Goal: Transaction & Acquisition: Purchase product/service

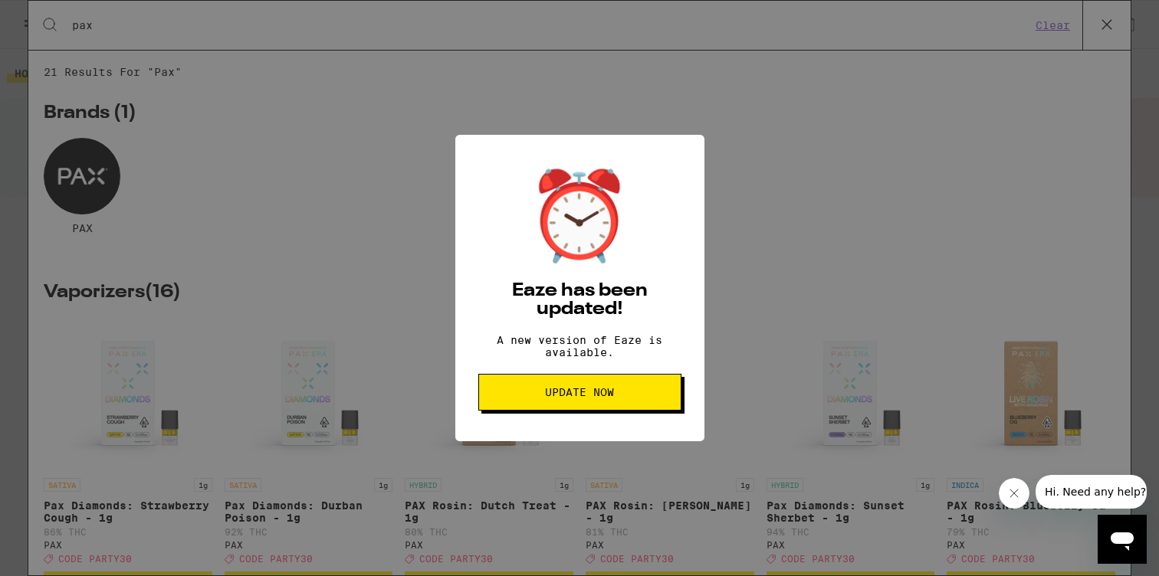
scroll to position [285, 0]
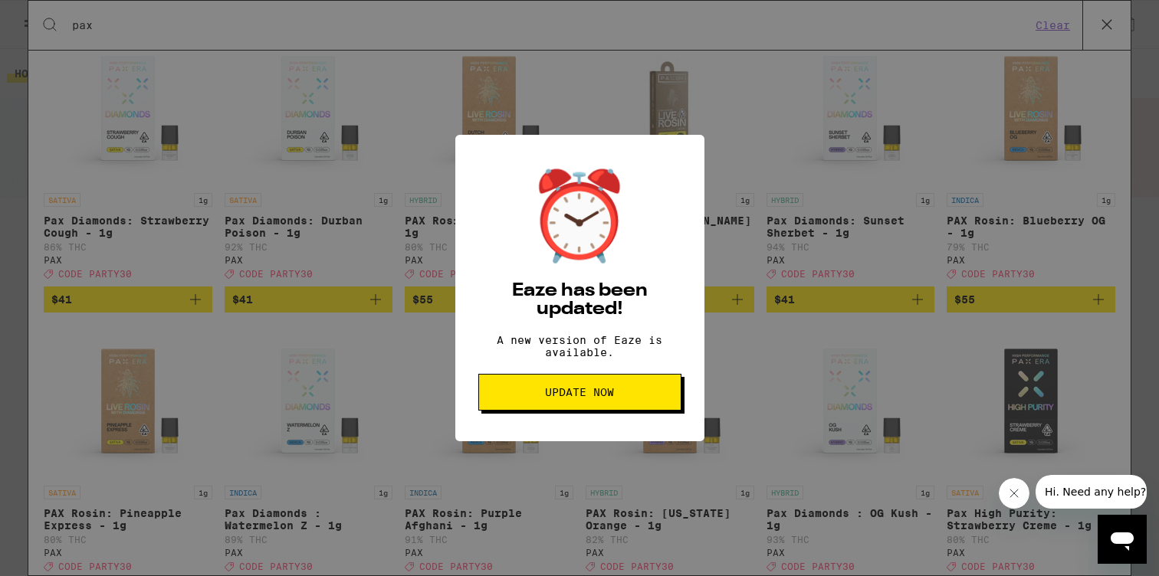
click at [622, 385] on button "Update Now" at bounding box center [579, 392] width 203 height 37
